Goal: Complete application form

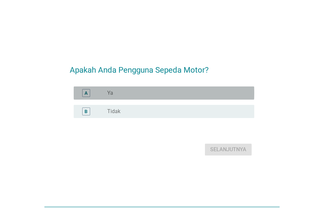
click at [128, 93] on div "radio_button_unchecked Ya" at bounding box center [175, 93] width 136 height 7
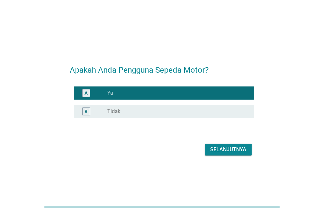
click at [239, 148] on div "Selanjutnya" at bounding box center [228, 150] width 36 height 8
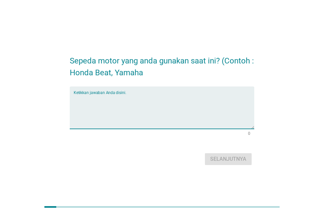
click at [129, 97] on textarea "Ketikkan jawaban Anda disini." at bounding box center [164, 111] width 181 height 35
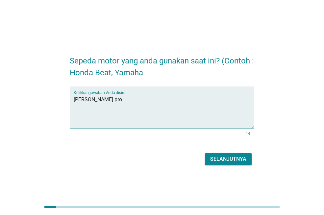
type textarea "[PERSON_NAME] pro"
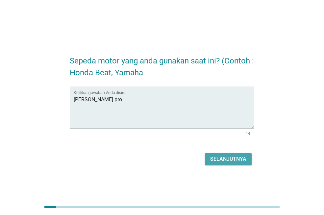
click at [219, 159] on div "Selanjutnya" at bounding box center [228, 159] width 36 height 8
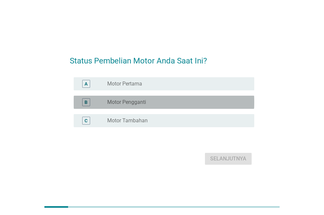
click at [136, 100] on label "Motor Pengganti" at bounding box center [126, 102] width 39 height 7
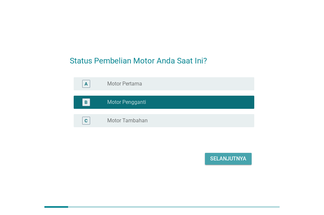
click at [235, 159] on div "Selanjutnya" at bounding box center [228, 159] width 36 height 8
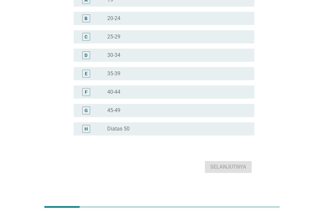
scroll to position [70, 0]
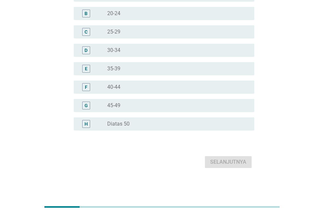
click at [118, 102] on div "radio_button_unchecked 45-49" at bounding box center [178, 106] width 142 height 8
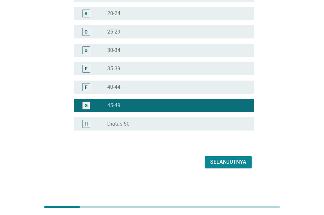
click at [226, 166] on div "Selanjutnya" at bounding box center [228, 162] width 36 height 8
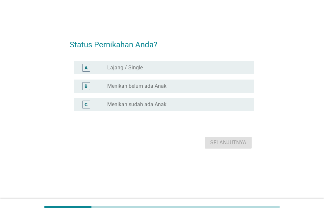
scroll to position [0, 0]
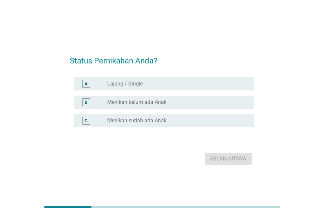
click at [139, 114] on div "C radio_button_unchecked Menikah sudah ada Anak" at bounding box center [164, 120] width 181 height 13
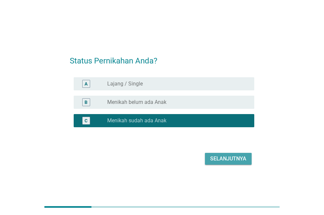
click at [237, 161] on div "Selanjutnya" at bounding box center [228, 159] width 36 height 8
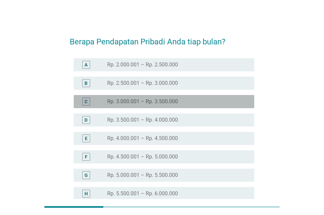
click at [132, 98] on label "Rp. 3.000.001 – Rp. 3.500.000" at bounding box center [142, 101] width 71 height 7
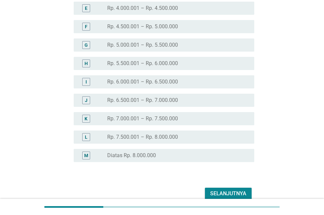
scroll to position [162, 0]
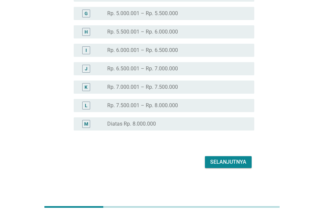
click at [228, 163] on div "Selanjutnya" at bounding box center [228, 162] width 36 height 8
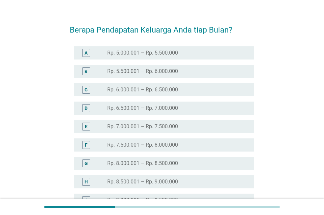
scroll to position [0, 0]
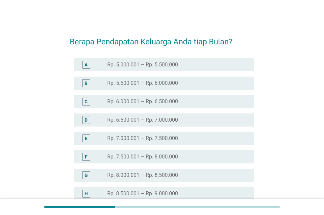
click at [158, 64] on label "Rp. 5.000.001 – Rp. 5.500.000" at bounding box center [142, 64] width 71 height 7
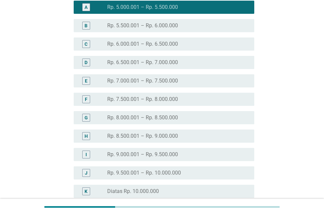
scroll to position [180, 0]
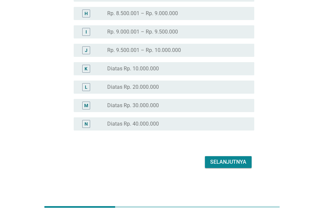
click at [226, 162] on div "Selanjutnya" at bounding box center [228, 162] width 36 height 8
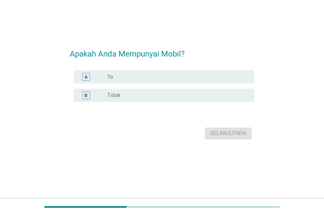
scroll to position [0, 0]
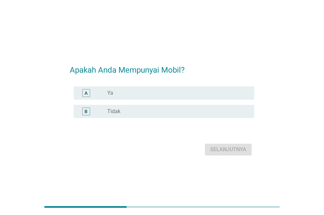
click at [138, 109] on div "radio_button_unchecked Tidak" at bounding box center [175, 111] width 136 height 7
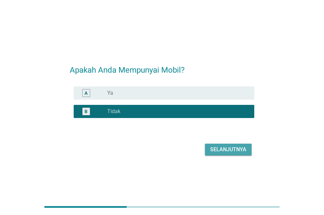
click at [241, 145] on button "Selanjutnya" at bounding box center [228, 150] width 47 height 12
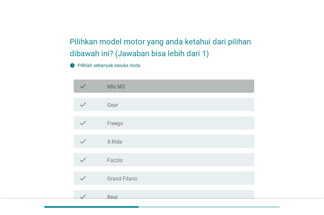
click at [136, 85] on div "check_box_outline_blank Mio M3" at bounding box center [178, 86] width 142 height 8
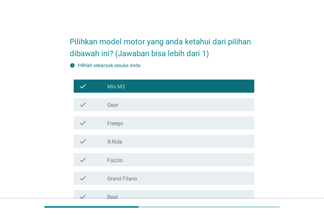
click at [136, 104] on div "check_box_outline_blank Gear" at bounding box center [178, 105] width 142 height 8
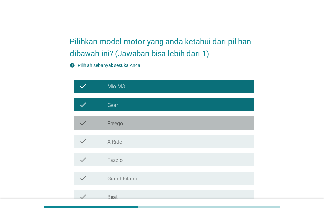
click at [136, 126] on div "check_box_outline_blank Freego" at bounding box center [178, 123] width 142 height 8
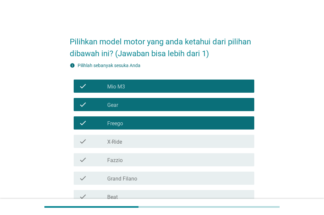
scroll to position [33, 0]
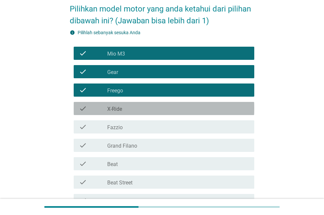
click at [132, 110] on div "check_box_outline_blank X-Ride" at bounding box center [178, 109] width 142 height 8
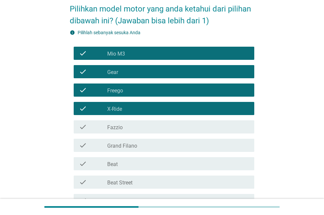
click at [133, 126] on div "check_box_outline_blank Fazzio" at bounding box center [178, 127] width 142 height 8
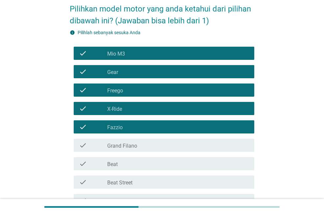
click at [143, 142] on div "check_box_outline_blank Grand Filano" at bounding box center [178, 145] width 142 height 8
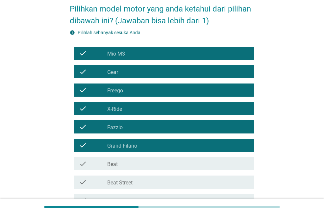
click at [137, 162] on div "check_box_outline_blank Beat" at bounding box center [178, 164] width 142 height 8
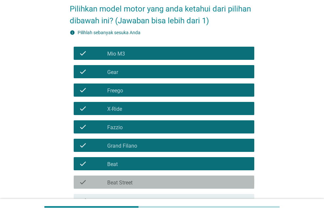
click at [137, 180] on div "check_box_outline_blank Beat Street" at bounding box center [178, 182] width 142 height 8
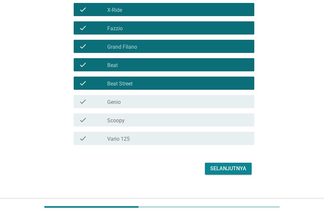
scroll to position [138, 0]
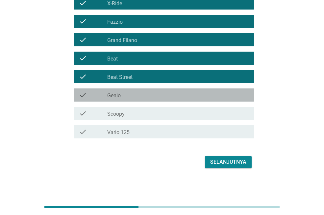
click at [131, 93] on div "check_box_outline_blank Genio" at bounding box center [178, 95] width 142 height 8
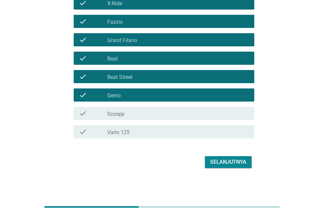
click at [129, 113] on div "check_box_outline_blank Scoopy" at bounding box center [178, 113] width 142 height 8
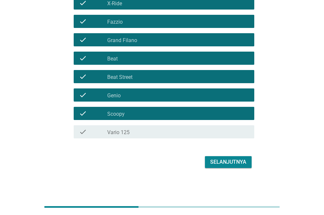
click at [130, 132] on div "check_box_outline_blank Vario 125" at bounding box center [178, 132] width 142 height 8
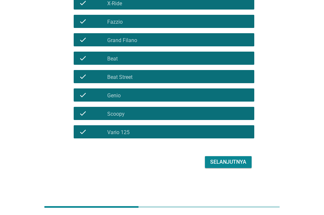
click at [214, 162] on div "Selanjutnya" at bounding box center [228, 162] width 36 height 8
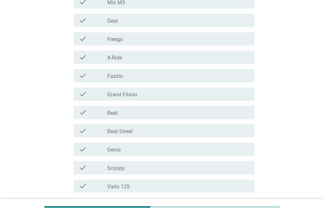
scroll to position [164, 0]
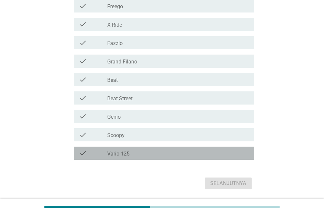
click at [158, 156] on div "check_box_outline_blank Vario 125" at bounding box center [178, 153] width 142 height 8
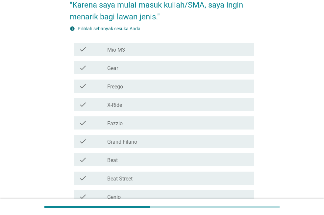
scroll to position [66, 0]
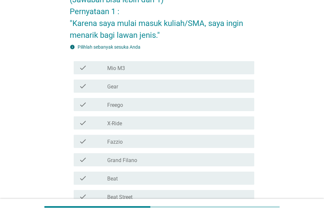
click at [136, 161] on label "Grand Filano" at bounding box center [122, 160] width 30 height 7
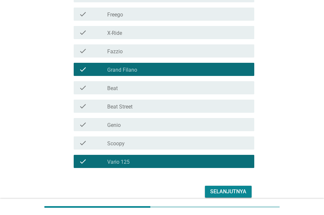
scroll to position [186, 0]
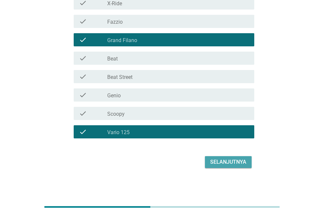
click at [219, 164] on div "Selanjutnya" at bounding box center [228, 162] width 36 height 8
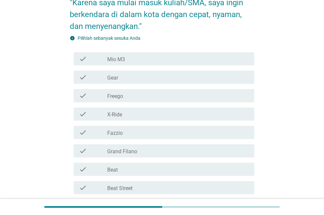
scroll to position [164, 0]
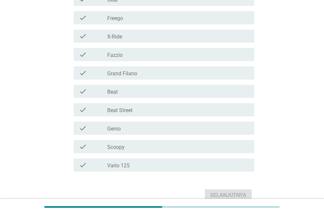
click at [174, 171] on div "check check_box_outline_blank Vario 125" at bounding box center [164, 164] width 181 height 13
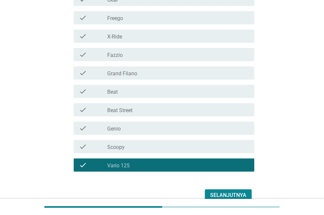
click at [161, 73] on div "check_box_outline_blank Grand Filano" at bounding box center [178, 73] width 142 height 8
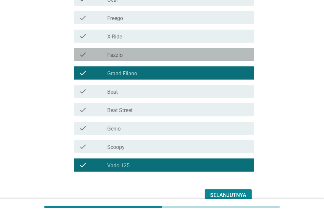
click at [163, 53] on div "check_box_outline_blank Fazzio" at bounding box center [178, 55] width 142 height 8
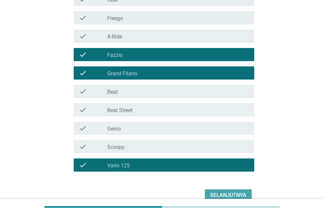
click at [215, 194] on div "Selanjutnya" at bounding box center [228, 195] width 36 height 8
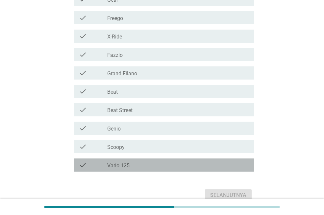
click at [133, 166] on div "check_box_outline_blank Vario 125" at bounding box center [178, 165] width 142 height 8
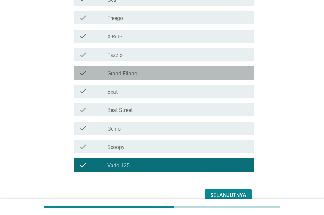
click at [122, 73] on label "Grand Filano" at bounding box center [122, 73] width 30 height 7
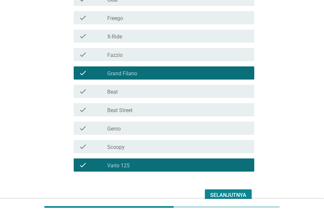
click at [122, 56] on label "Fazzio" at bounding box center [114, 55] width 15 height 7
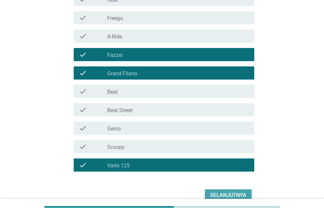
click at [224, 193] on div "Selanjutnya" at bounding box center [228, 195] width 36 height 8
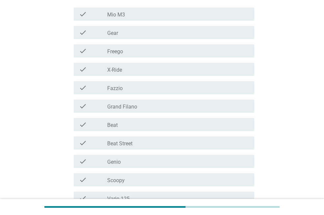
scroll to position [186, 0]
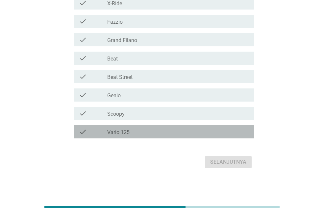
click at [111, 136] on div "check check_box_outline_blank Vario 125" at bounding box center [164, 131] width 181 height 13
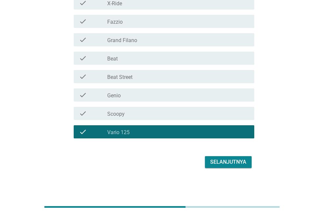
click at [223, 162] on div "Selanjutnya" at bounding box center [228, 162] width 36 height 8
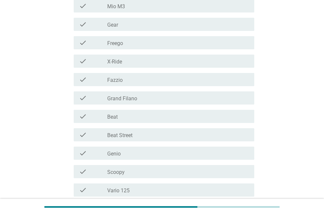
scroll to position [132, 0]
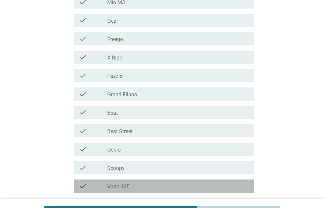
click at [146, 189] on div "check_box_outline_blank Vario 125" at bounding box center [178, 186] width 142 height 8
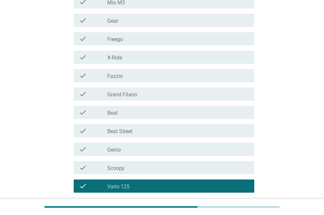
click at [124, 98] on div "check check_box_outline_blank Grand Filano" at bounding box center [164, 93] width 181 height 13
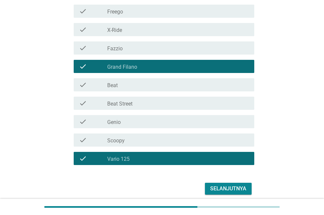
scroll to position [186, 0]
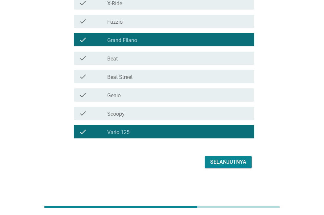
click at [217, 164] on div "Selanjutnya" at bounding box center [228, 162] width 36 height 8
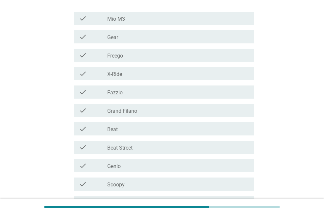
scroll to position [197, 0]
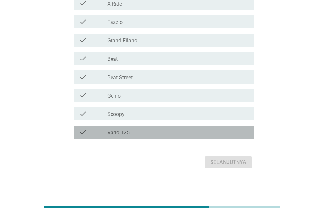
click at [166, 136] on div "check check_box_outline_blank Vario 125" at bounding box center [164, 132] width 181 height 13
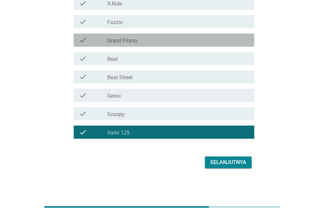
click at [132, 40] on label "Grand Filano" at bounding box center [122, 40] width 30 height 7
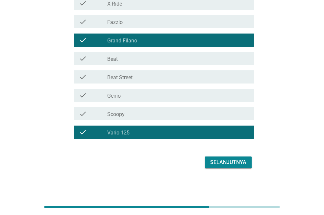
click at [216, 161] on div "Selanjutnya" at bounding box center [228, 162] width 36 height 8
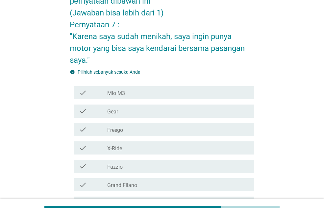
scroll to position [66, 0]
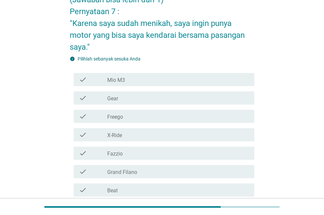
click at [139, 169] on div "check_box_outline_blank Grand Filano" at bounding box center [178, 172] width 142 height 8
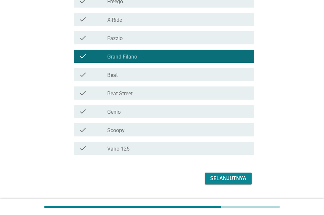
scroll to position [197, 0]
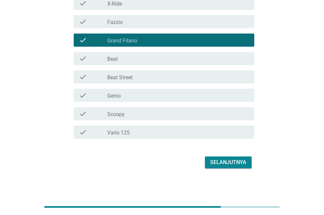
click at [159, 132] on div "check_box_outline_blank Vario 125" at bounding box center [178, 132] width 142 height 8
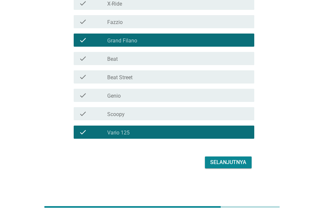
click at [237, 166] on button "Selanjutnya" at bounding box center [228, 163] width 47 height 12
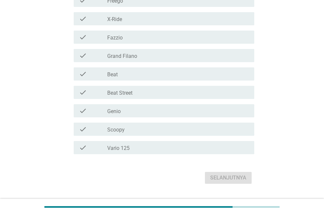
scroll to position [209, 0]
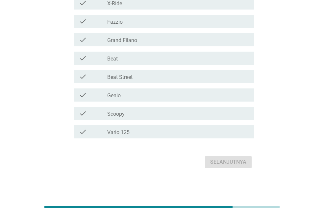
click at [175, 131] on div "check_box_outline_blank Vario 125" at bounding box center [178, 132] width 142 height 8
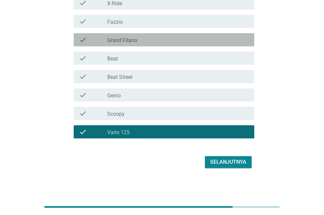
click at [152, 40] on div "check_box_outline_blank Grand Filano" at bounding box center [178, 40] width 142 height 8
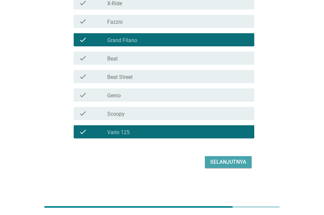
click at [241, 159] on div "Selanjutnya" at bounding box center [228, 162] width 36 height 8
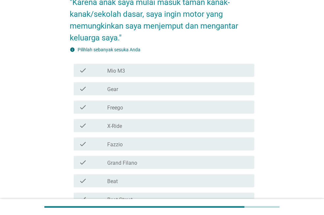
scroll to position [99, 0]
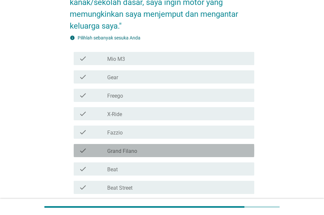
click at [154, 151] on div "check_box_outline_blank Grand Filano" at bounding box center [178, 151] width 142 height 8
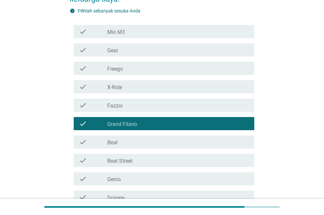
scroll to position [197, 0]
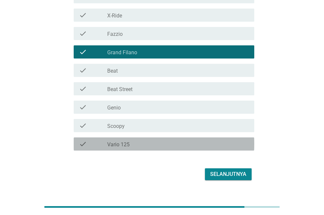
click at [191, 149] on div "check check_box_outline_blank Vario 125" at bounding box center [164, 143] width 181 height 13
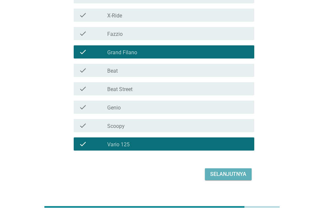
click at [229, 177] on div "Selanjutnya" at bounding box center [228, 174] width 36 height 8
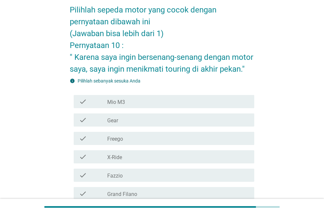
scroll to position [99, 0]
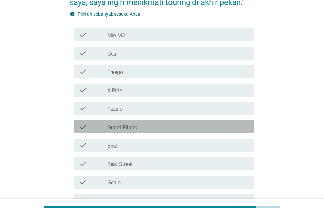
click at [165, 132] on div "check check_box_outline_blank Grand Filano" at bounding box center [164, 126] width 181 height 13
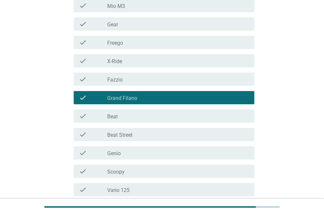
scroll to position [186, 0]
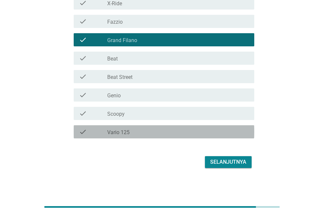
click at [146, 133] on div "check_box_outline_blank Vario 125" at bounding box center [178, 132] width 142 height 8
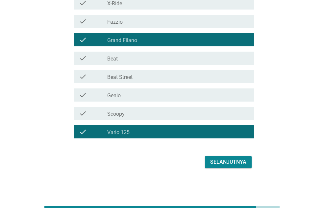
click at [209, 162] on button "Selanjutnya" at bounding box center [228, 162] width 47 height 12
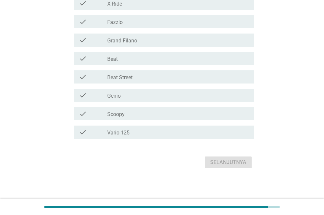
scroll to position [174, 0]
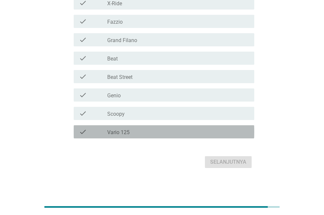
click at [137, 131] on div "check_box_outline_blank Vario 125" at bounding box center [178, 132] width 142 height 8
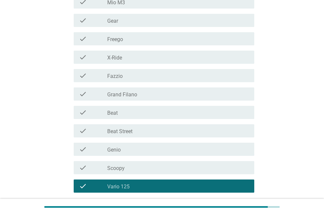
scroll to position [108, 0]
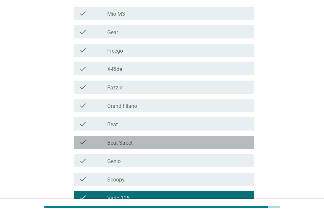
click at [135, 142] on div "check_box_outline_blank Beat Street" at bounding box center [178, 142] width 142 height 8
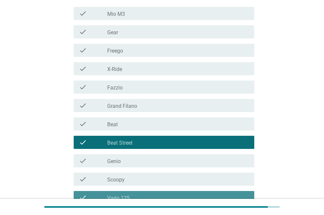
click at [144, 198] on div "check_box_outline_blank Vario 125" at bounding box center [178, 198] width 142 height 8
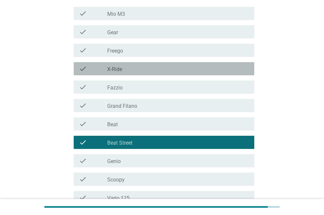
click at [136, 71] on div "check_box_outline_blank X-Ride" at bounding box center [178, 69] width 142 height 8
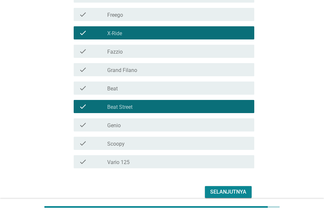
scroll to position [174, 0]
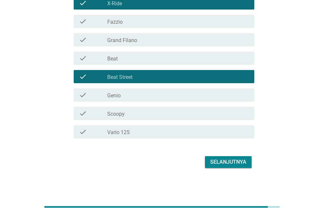
click at [226, 166] on button "Selanjutnya" at bounding box center [228, 162] width 47 height 12
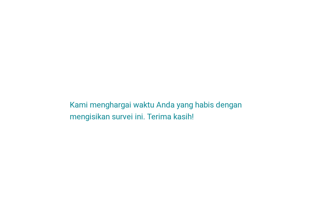
scroll to position [0, 0]
